Goal: Information Seeking & Learning: Compare options

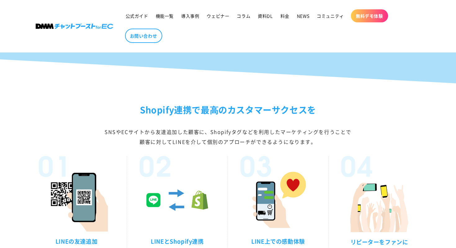
scroll to position [1384, 0]
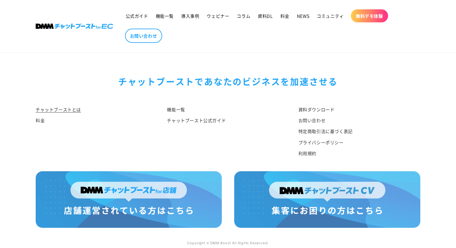
scroll to position [3264, 0]
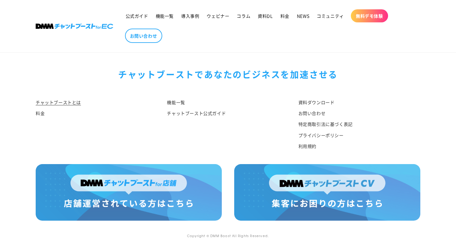
click at [140, 186] on img at bounding box center [129, 192] width 186 height 57
click at [146, 193] on img at bounding box center [129, 192] width 186 height 57
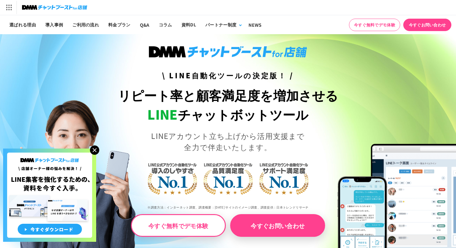
click at [94, 151] on img at bounding box center [94, 149] width 9 height 9
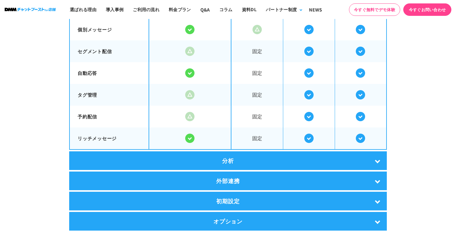
scroll to position [1140, 0]
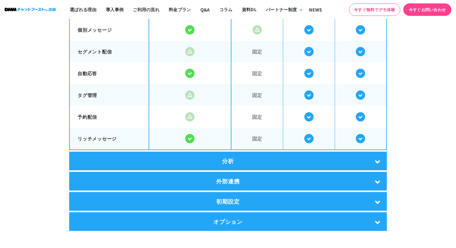
click at [250, 161] on div "分析" at bounding box center [228, 161] width 318 height 19
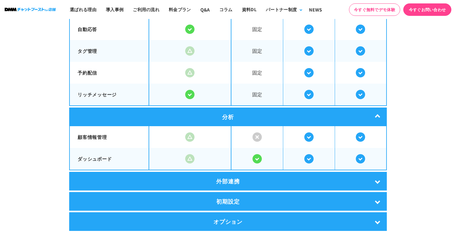
scroll to position [1205, 0]
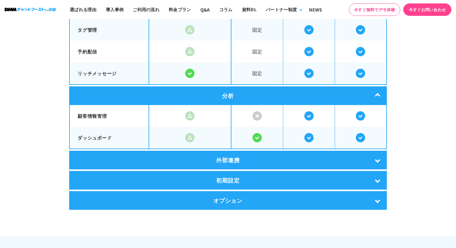
click at [236, 161] on div "外部連携" at bounding box center [228, 160] width 318 height 19
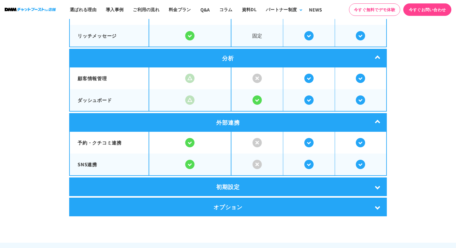
scroll to position [1255, 0]
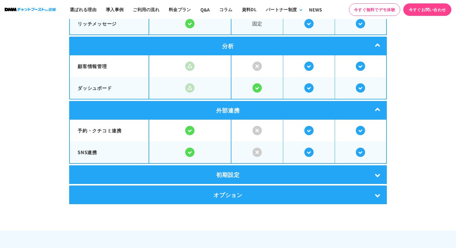
click at [230, 167] on div "初期設定" at bounding box center [228, 174] width 318 height 19
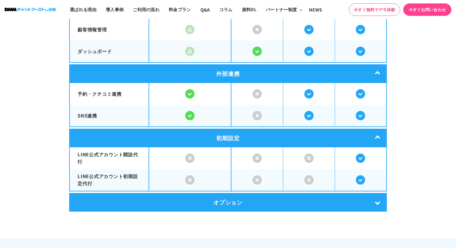
scroll to position [1301, 0]
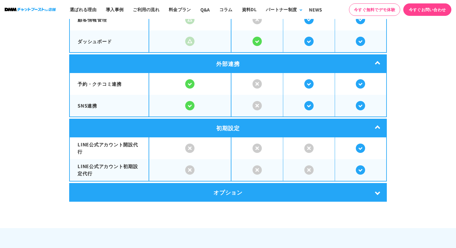
click at [228, 187] on div "オプション" at bounding box center [228, 192] width 318 height 19
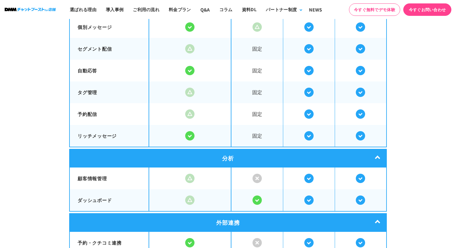
scroll to position [1110, 0]
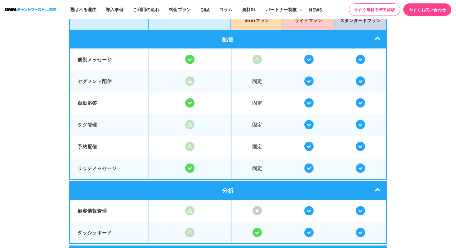
click at [188, 124] on img at bounding box center [189, 124] width 9 height 9
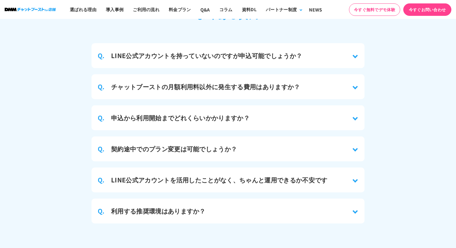
scroll to position [2897, 0]
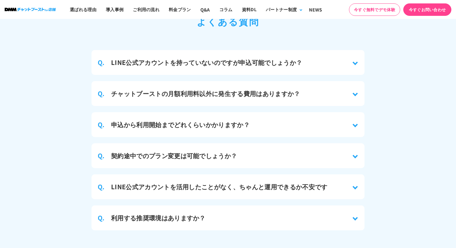
click at [192, 92] on div "Q. チャットブーストの月額利用料以外に発生する費用はありますか？" at bounding box center [228, 93] width 273 height 25
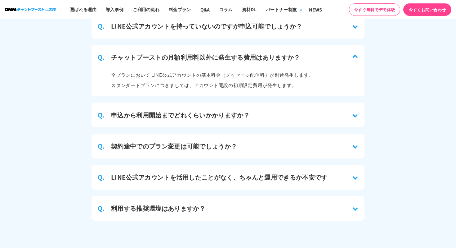
scroll to position [2934, 0]
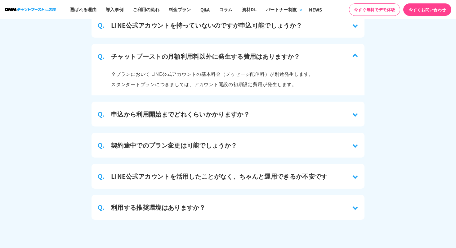
click at [192, 109] on h3 "申込から利用開始までどれくらいかかりますか？" at bounding box center [180, 113] width 139 height 9
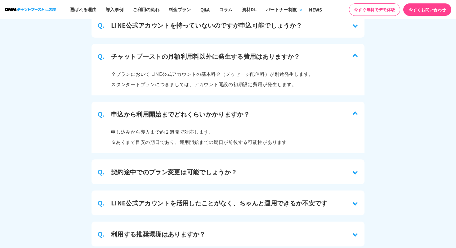
scroll to position [2965, 0]
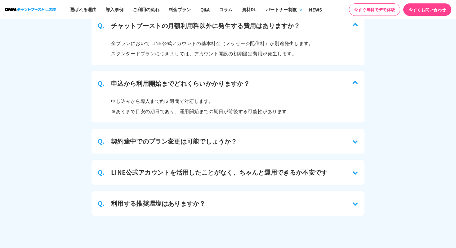
click at [189, 141] on div "Q. 契約途中でのプラン変更は可能でしょうか？" at bounding box center [228, 141] width 273 height 25
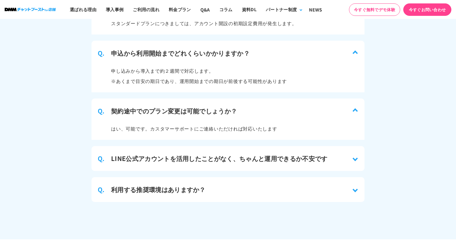
scroll to position [2998, 0]
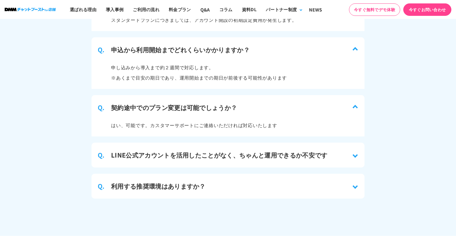
click at [187, 150] on h3 "LINE公式アカウントを活用したことがなく、ちゃんと運用できるか不安です" at bounding box center [219, 154] width 217 height 9
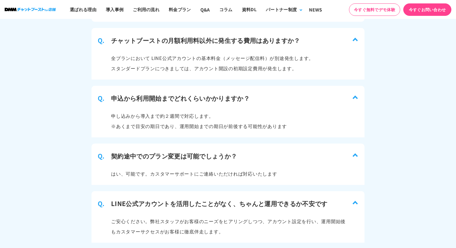
scroll to position [2901, 0]
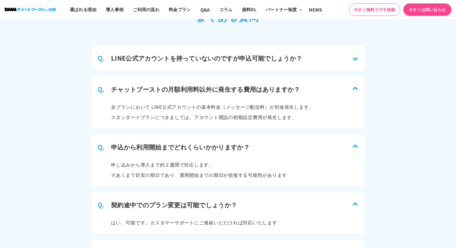
click at [187, 61] on div "Q. LINE公式アカウントを持っていないのですが申込可能でしょうか？" at bounding box center [228, 58] width 273 height 25
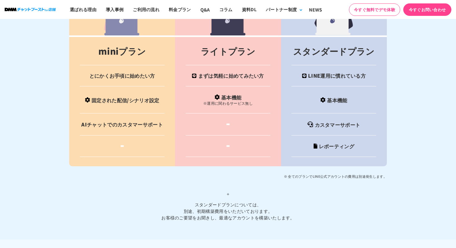
scroll to position [2668, 0]
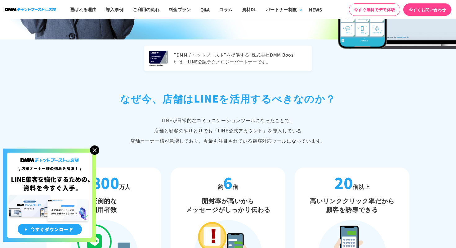
click at [93, 151] on img at bounding box center [94, 149] width 9 height 9
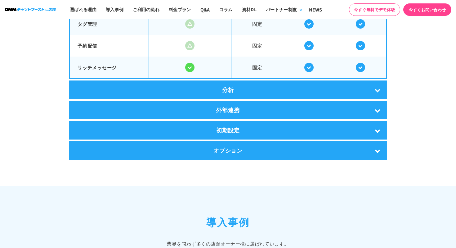
scroll to position [1248, 0]
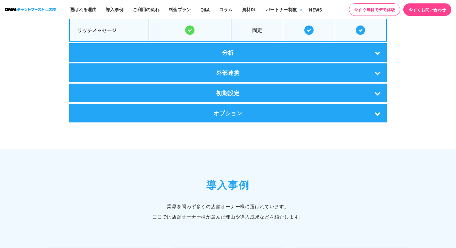
click at [212, 47] on div "分析" at bounding box center [228, 52] width 318 height 19
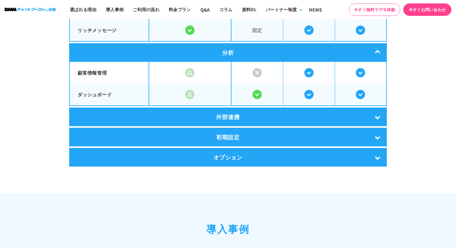
click at [203, 130] on div "初期設定" at bounding box center [228, 137] width 318 height 19
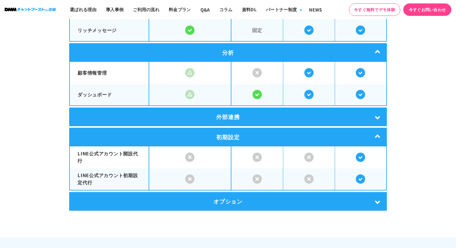
click at [208, 116] on div "外部連携" at bounding box center [228, 116] width 318 height 19
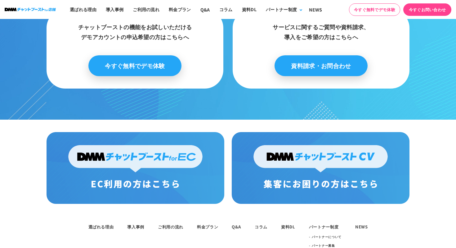
scroll to position [3404, 0]
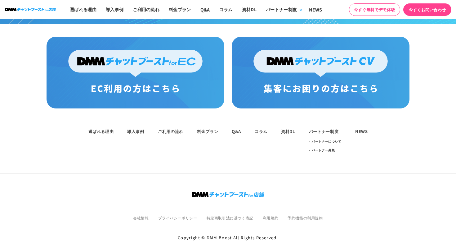
click at [133, 162] on div "選ばれる理由 導入事例 ご利用の流れ 料金プラン Q&A コラム 資料DL パートナー制度 パートナーについて パートナー募集 NEWS 会社情報" at bounding box center [228, 184] width 456 height 152
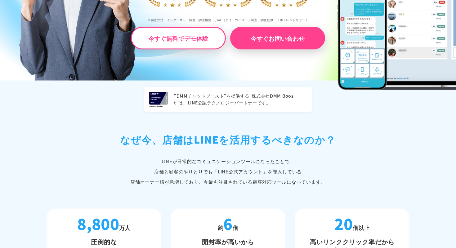
scroll to position [0, 0]
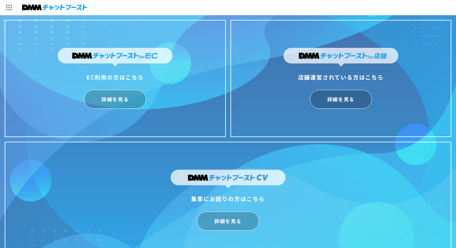
click at [53, 5] on img at bounding box center [54, 7] width 65 height 9
click at [309, 79] on div "店舗運営されている方はこちら" at bounding box center [341, 77] width 115 height 10
click at [328, 102] on link "詳細を見る" at bounding box center [341, 99] width 62 height 19
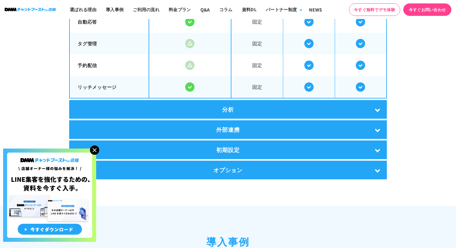
scroll to position [1192, 0]
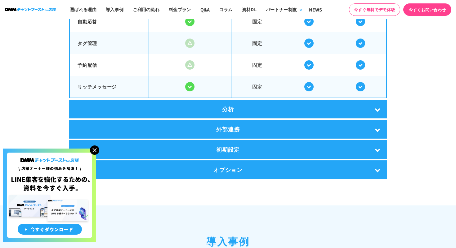
click at [236, 110] on div "分析" at bounding box center [228, 109] width 318 height 19
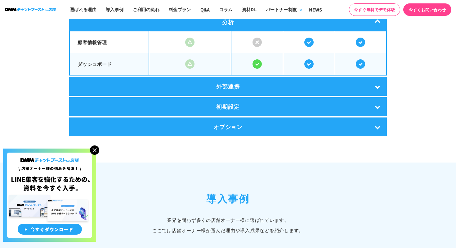
scroll to position [1285, 0]
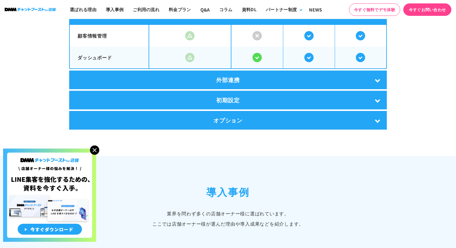
click at [235, 76] on div "外部連携" at bounding box center [228, 79] width 318 height 19
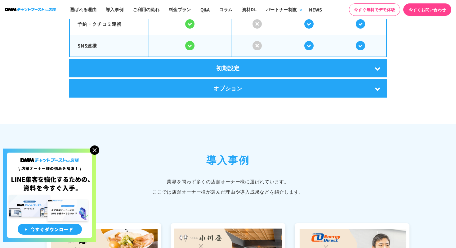
scroll to position [1363, 0]
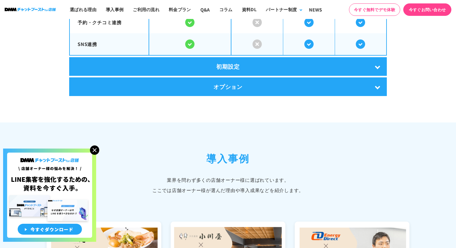
click at [245, 66] on div "初期設定" at bounding box center [228, 66] width 318 height 19
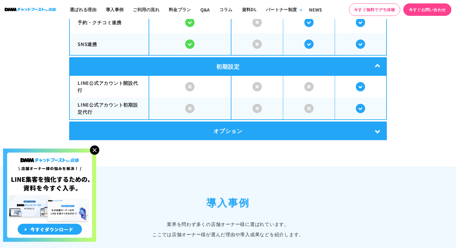
click at [242, 136] on div "オプション" at bounding box center [228, 130] width 318 height 19
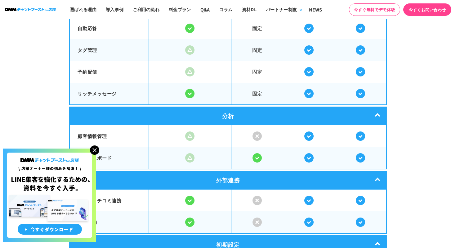
scroll to position [1081, 0]
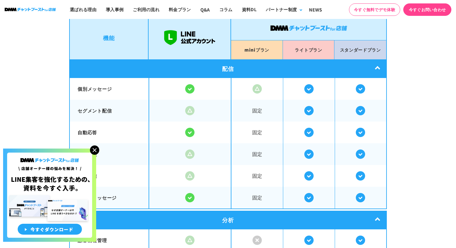
click at [234, 78] on span at bounding box center [258, 89] width 52 height 22
click at [234, 72] on div "配信" at bounding box center [228, 68] width 318 height 19
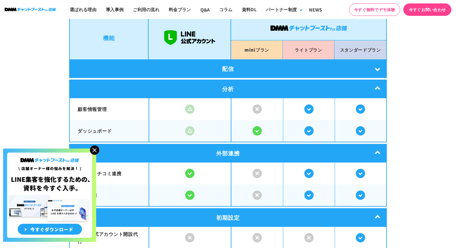
click at [235, 79] on div "分析" at bounding box center [228, 88] width 318 height 19
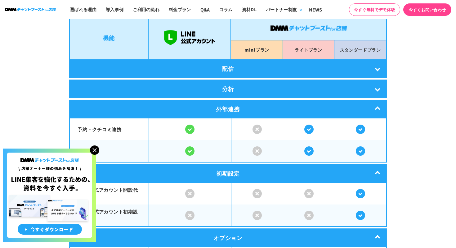
click at [236, 105] on div "外部連携" at bounding box center [228, 109] width 318 height 19
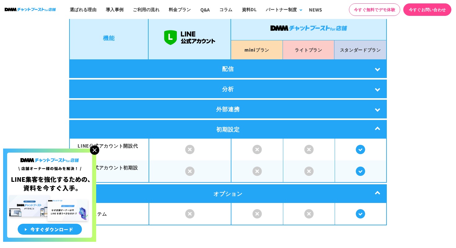
click at [235, 128] on div "初期設定" at bounding box center [228, 129] width 318 height 19
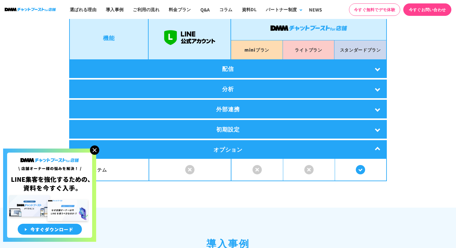
click at [235, 151] on div "オプション" at bounding box center [228, 149] width 318 height 19
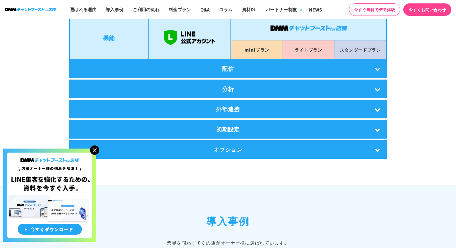
click at [276, 66] on div "配信" at bounding box center [228, 68] width 318 height 19
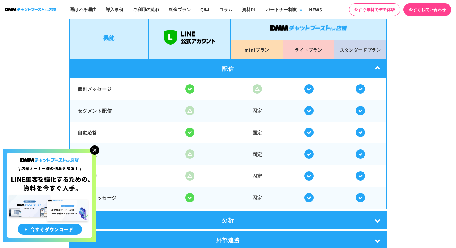
click at [276, 66] on div "配信" at bounding box center [228, 68] width 318 height 19
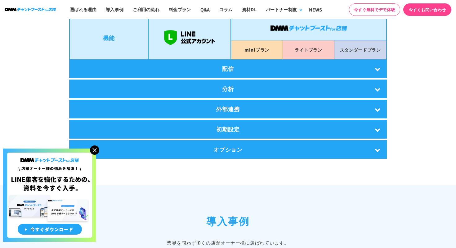
click at [269, 46] on p "mini プラン" at bounding box center [257, 50] width 25 height 10
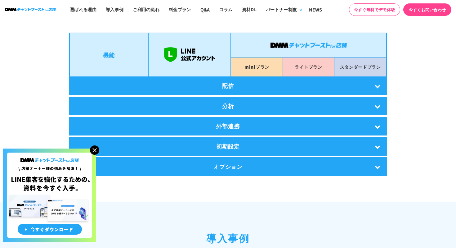
scroll to position [1099, 0]
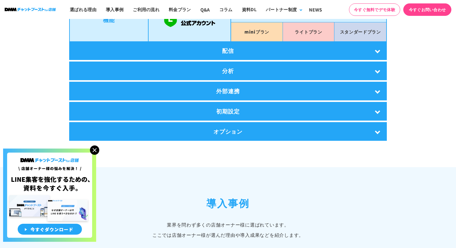
click at [284, 46] on div "配信" at bounding box center [228, 50] width 318 height 19
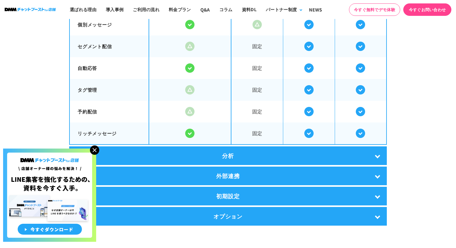
scroll to position [1156, 0]
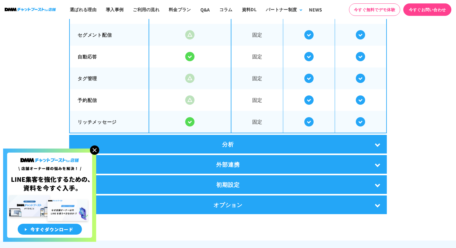
click at [274, 140] on div "分析" at bounding box center [228, 144] width 318 height 19
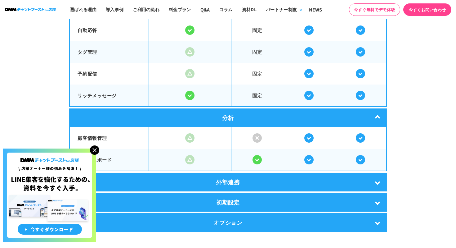
scroll to position [1223, 0]
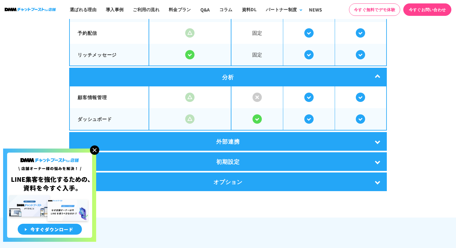
click at [270, 181] on div "オプション" at bounding box center [228, 181] width 318 height 19
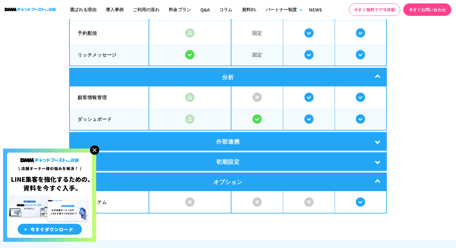
click at [270, 160] on div "初期設定" at bounding box center [228, 161] width 318 height 19
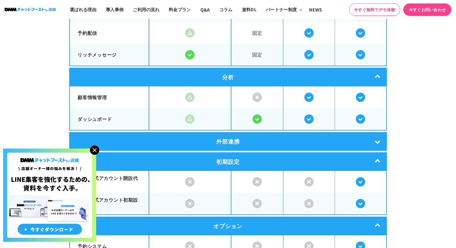
click at [270, 142] on div "外部連携" at bounding box center [228, 141] width 318 height 19
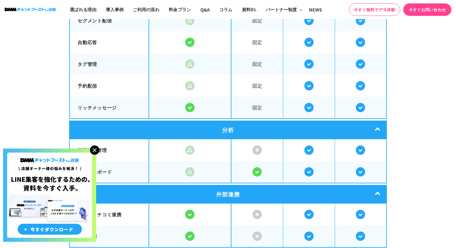
scroll to position [1173, 0]
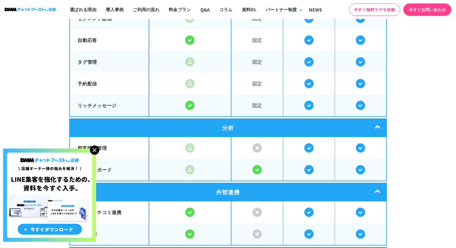
click at [93, 148] on img at bounding box center [94, 149] width 9 height 9
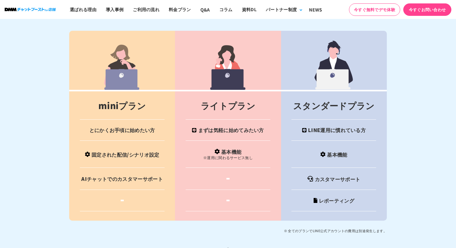
scroll to position [2593, 0]
